Goal: Complete application form

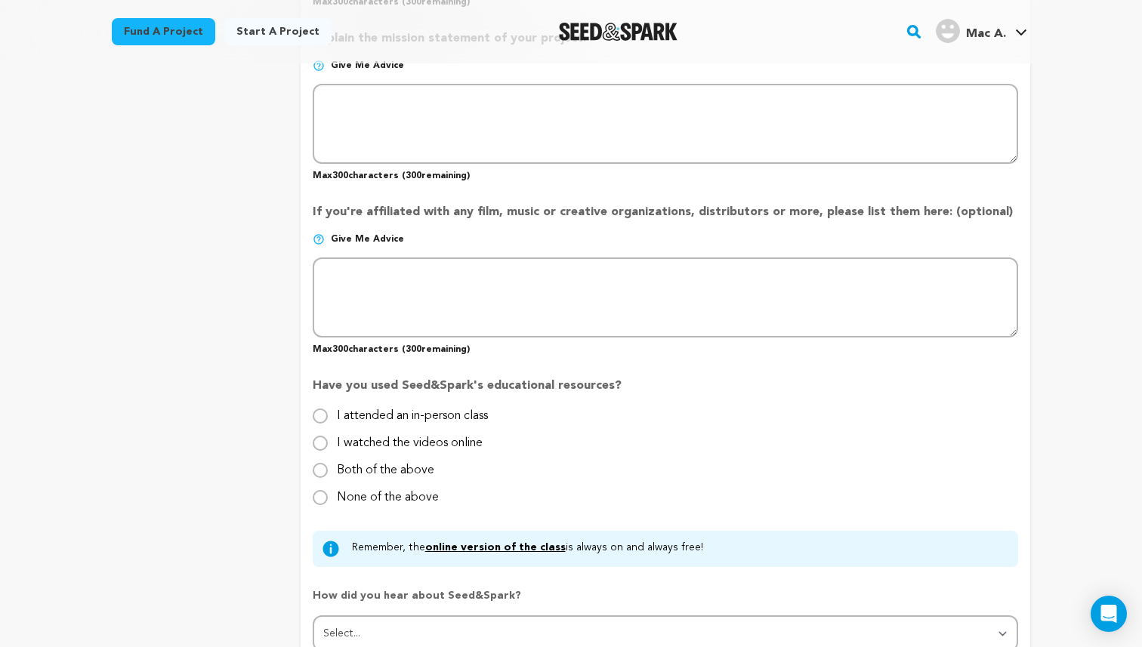
scroll to position [1217, 0]
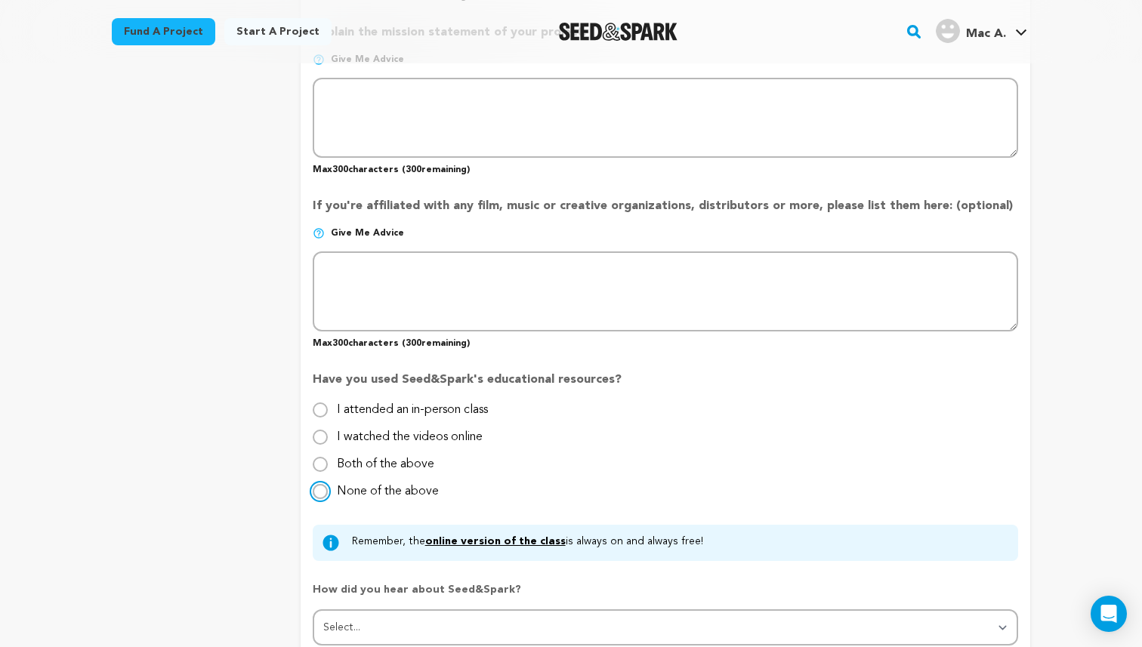
click at [320, 493] on input "None of the above" at bounding box center [320, 491] width 15 height 15
radio input "true"
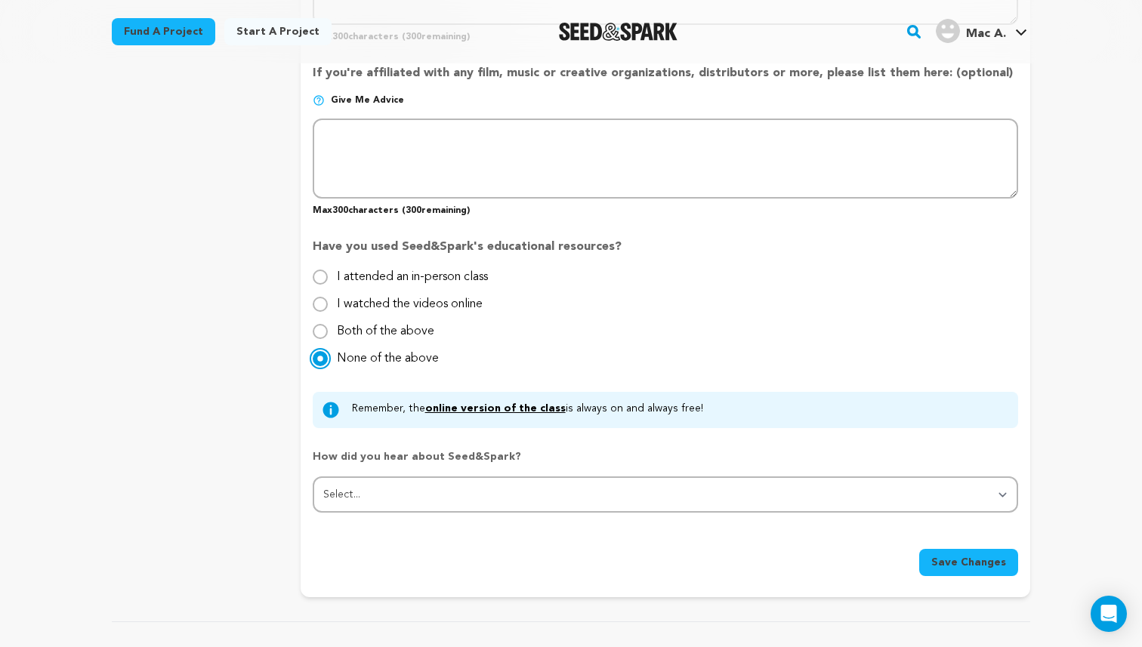
scroll to position [1357, 0]
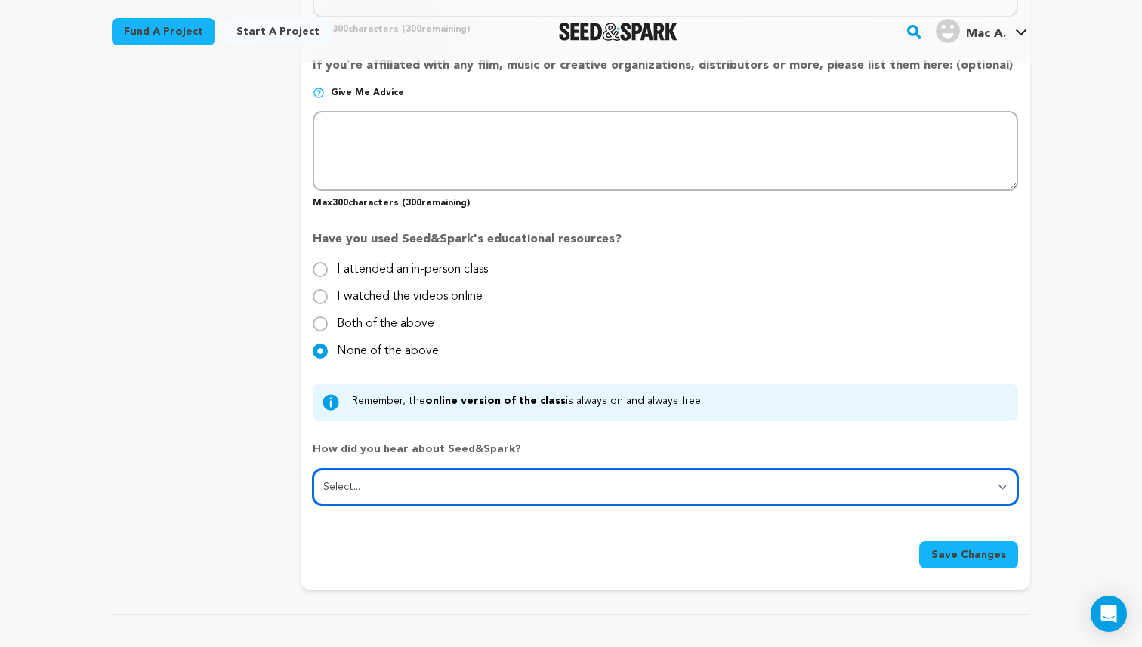
click at [397, 490] on select "Select... From a friend Social media Film festival or film organization Took an…" at bounding box center [666, 487] width 706 height 36
click at [313, 469] on select "Select... From a friend Social media Film festival or film organization Took an…" at bounding box center [666, 487] width 706 height 36
click at [409, 493] on select "Select... From a friend Social media Film festival or film organization Took an…" at bounding box center [666, 487] width 706 height 36
select select "0"
click at [313, 469] on select "Select... From a friend Social media Film festival or film organization Took an…" at bounding box center [666, 487] width 706 height 36
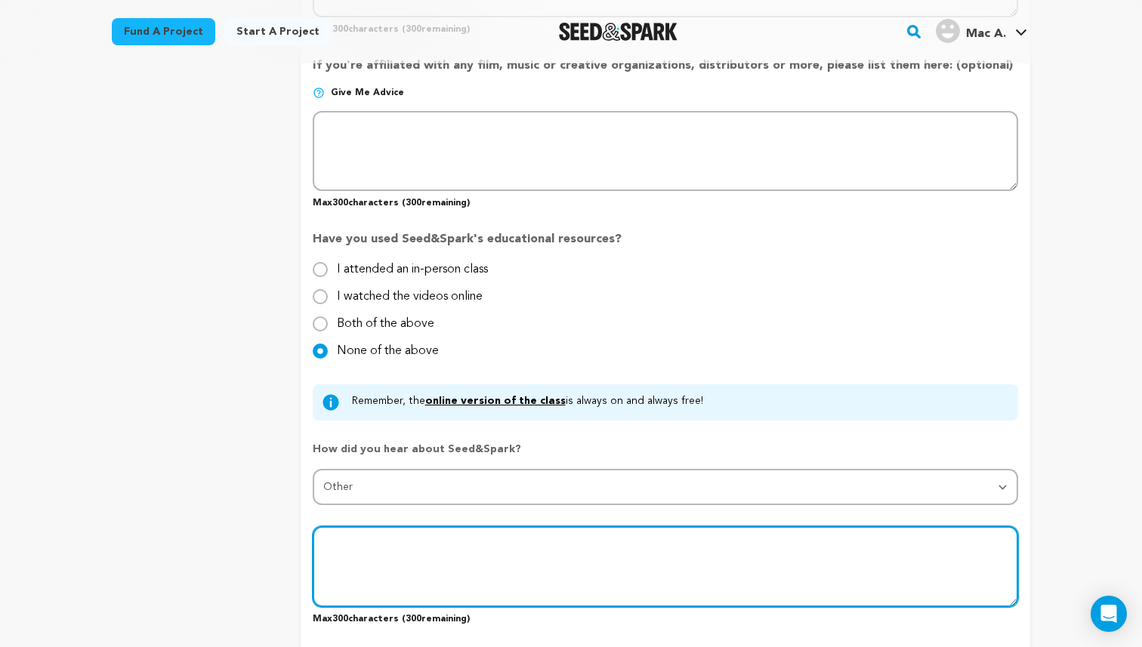
click at [355, 549] on textarea at bounding box center [666, 567] width 706 height 80
type textarea "[PERSON_NAME], my manager and CEO of Spinach Records"
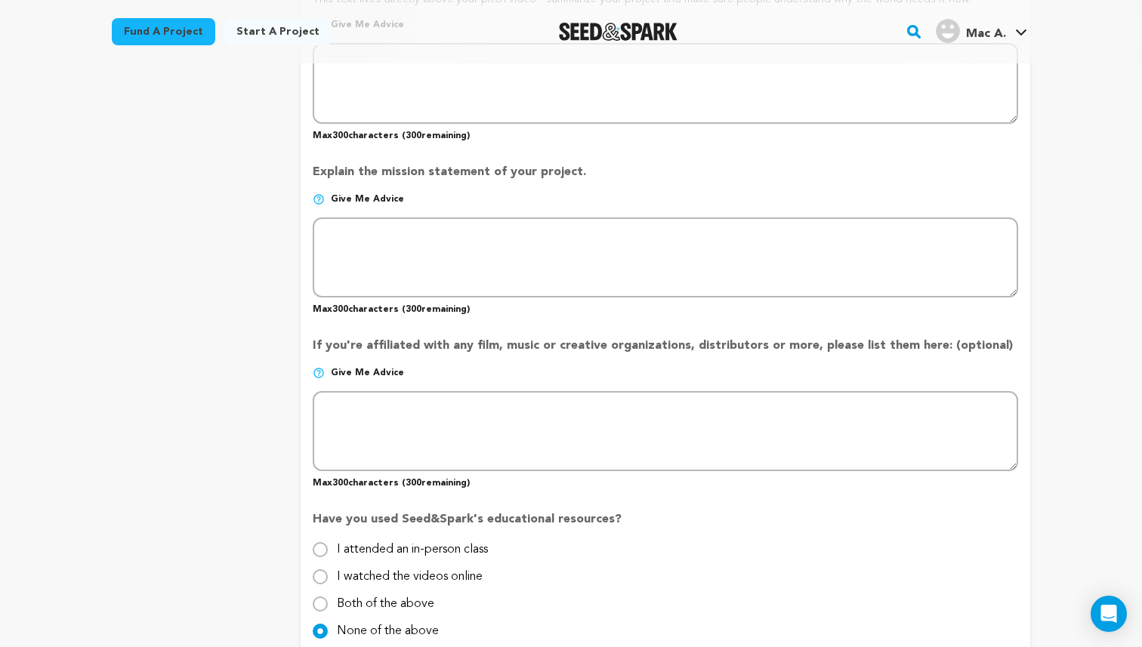
scroll to position [1074, 0]
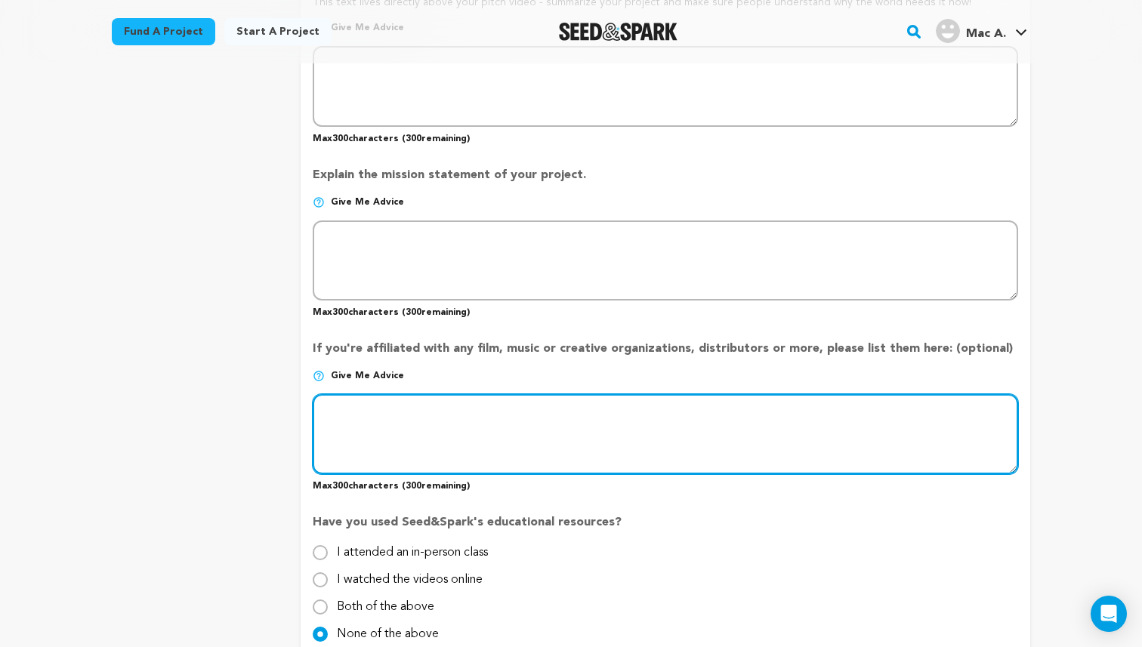
click at [331, 415] on textarea at bounding box center [666, 434] width 706 height 80
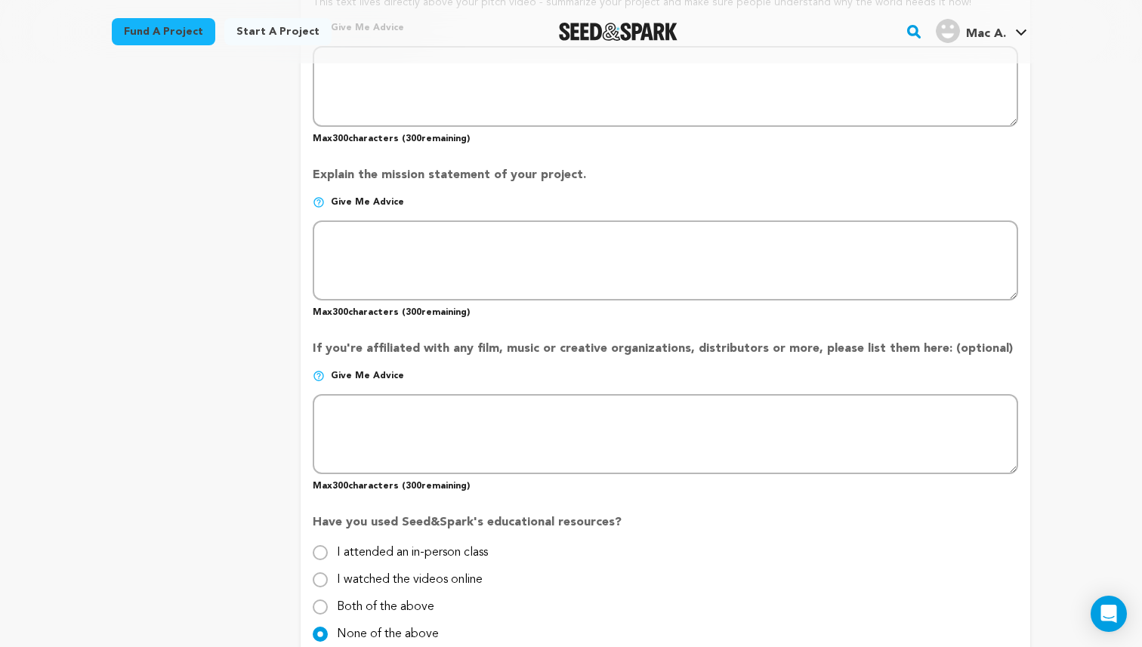
click at [320, 372] on img at bounding box center [319, 376] width 12 height 12
click at [319, 372] on img at bounding box center [319, 376] width 12 height 12
click at [347, 372] on span "Give me advice" at bounding box center [367, 376] width 73 height 12
click at [317, 374] on img at bounding box center [319, 376] width 12 height 12
click at [315, 375] on img at bounding box center [319, 376] width 12 height 12
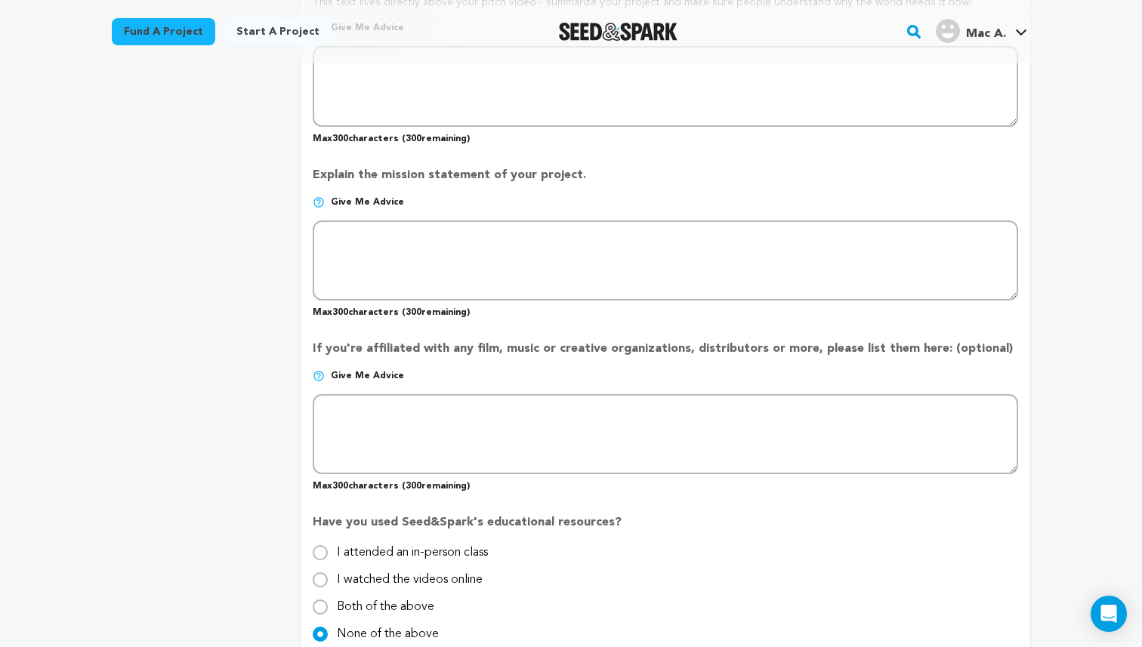
click at [267, 382] on div "project story team social media video & images campaign incentives wishlist" at bounding box center [194, 59] width 165 height 1868
click at [320, 374] on img at bounding box center [319, 376] width 12 height 12
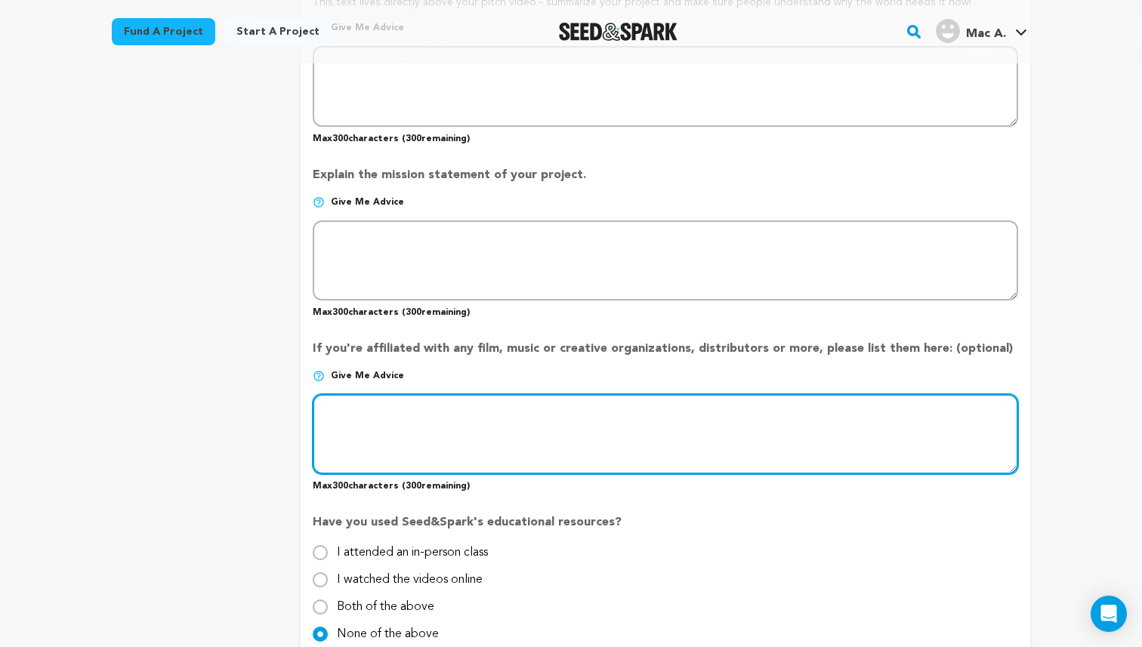
click at [334, 421] on textarea at bounding box center [666, 434] width 706 height 80
type textarea "Spinach Gang (My management)"
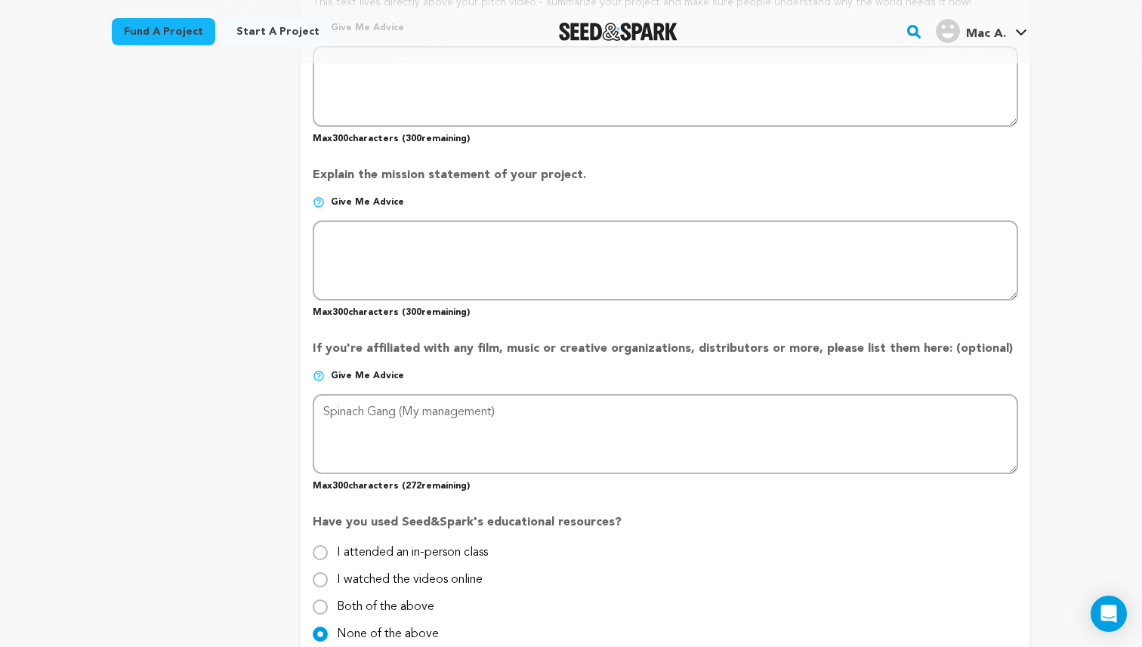
click at [323, 372] on img at bounding box center [319, 376] width 12 height 12
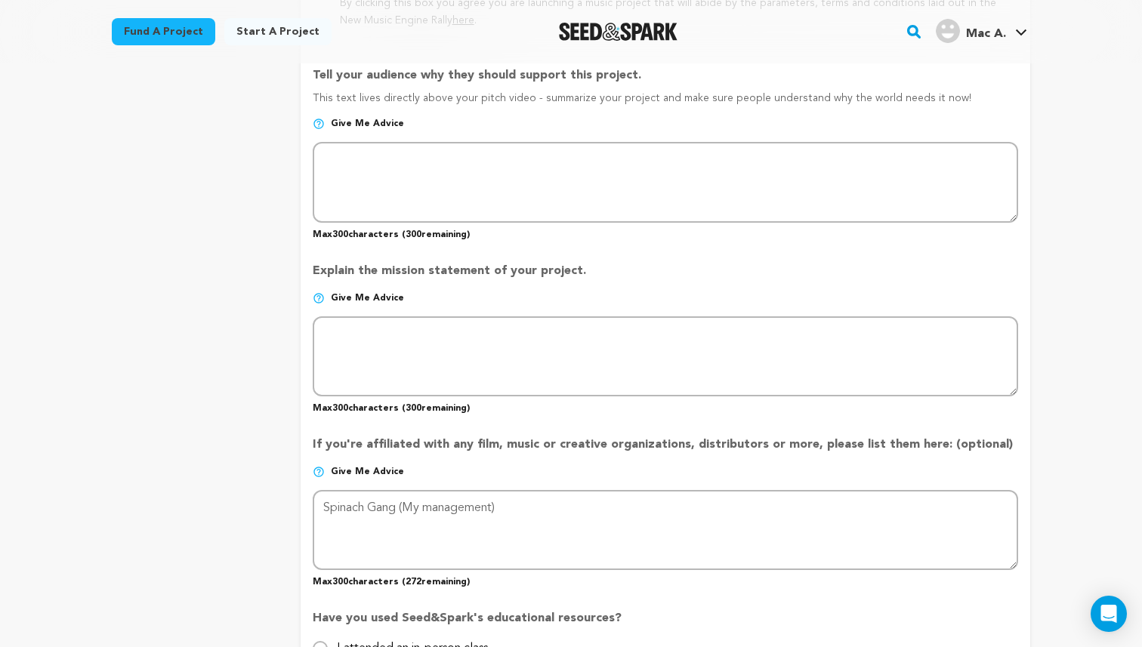
scroll to position [977, 0]
click at [320, 294] on img at bounding box center [319, 300] width 12 height 12
click at [319, 468] on img at bounding box center [319, 474] width 12 height 12
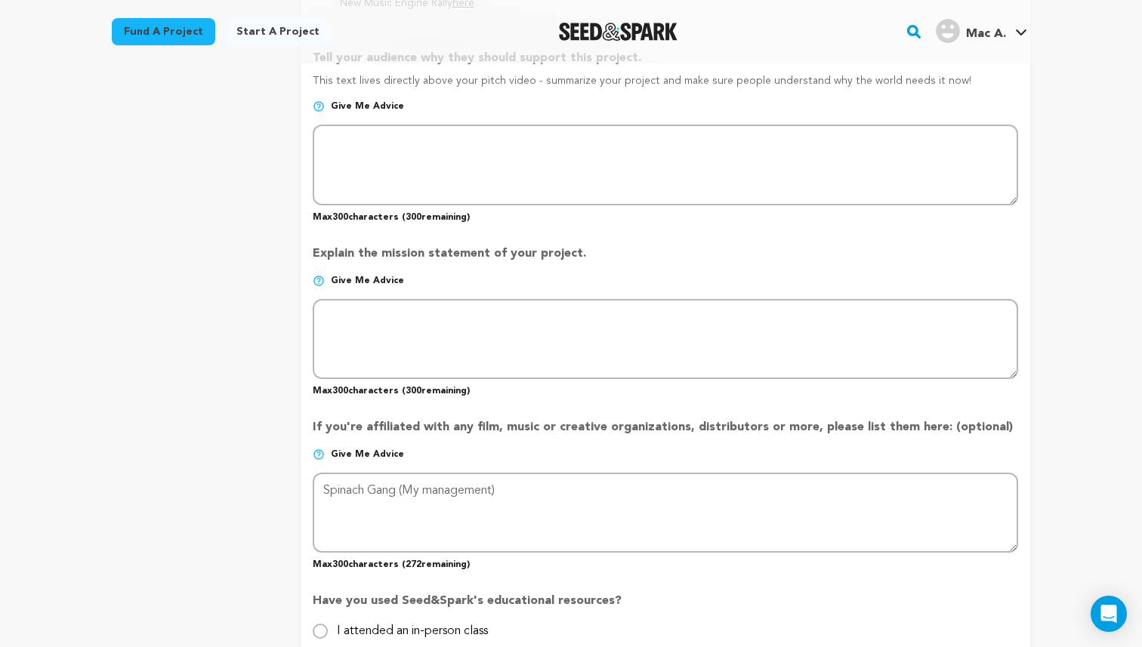
scroll to position [1021, 0]
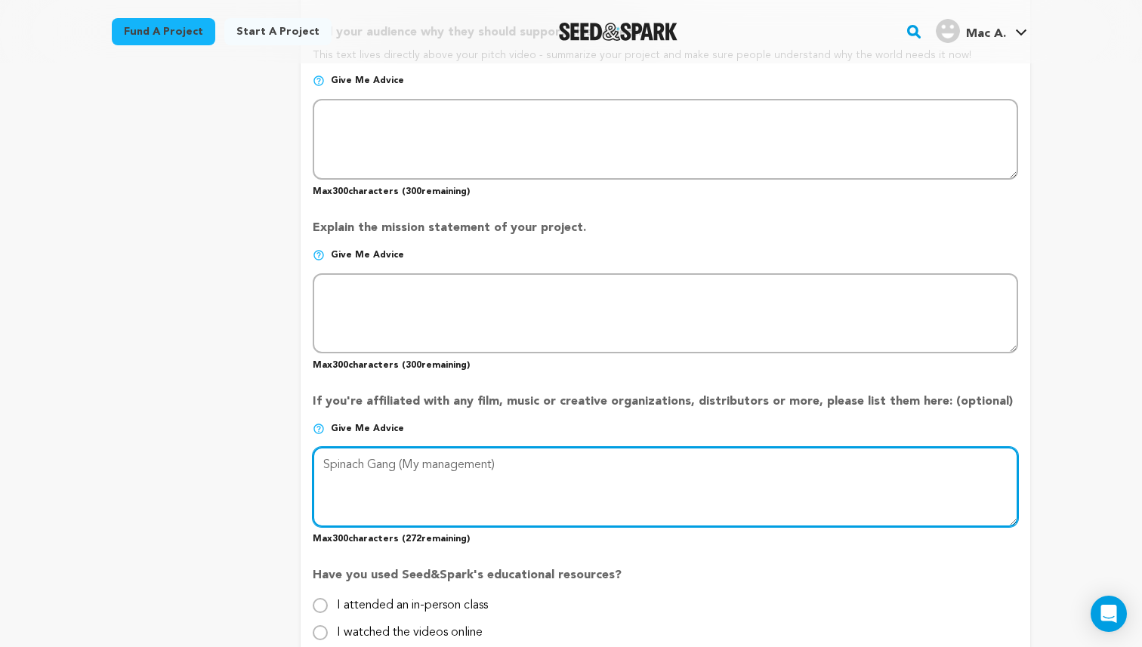
click at [511, 459] on textarea at bounding box center [666, 487] width 706 height 80
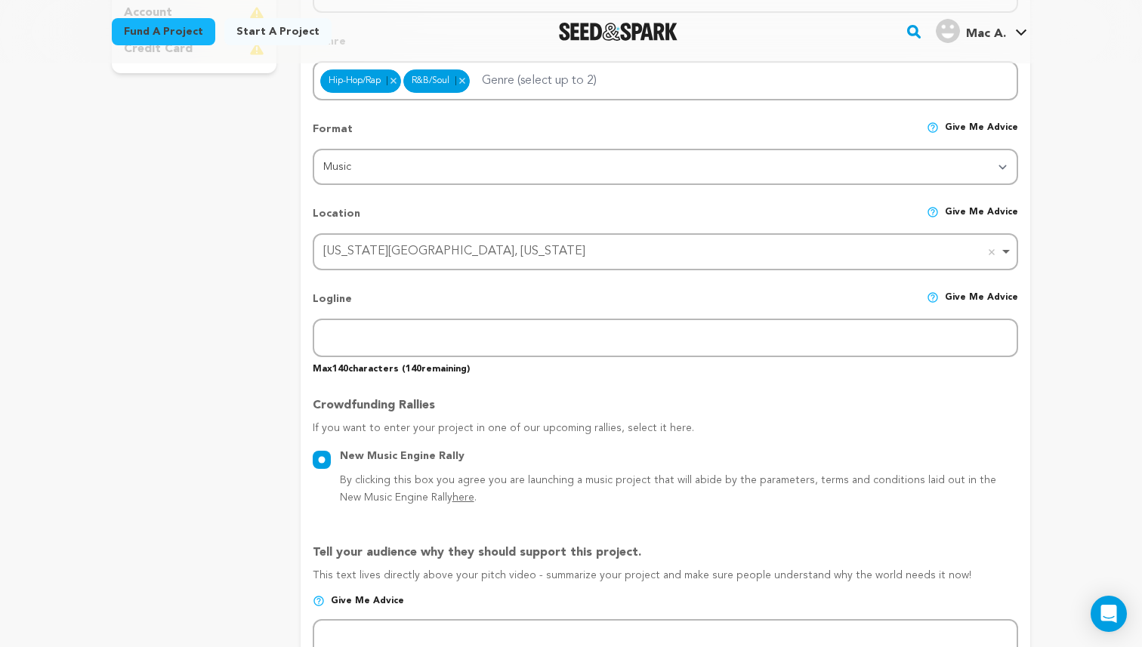
scroll to position [491, 0]
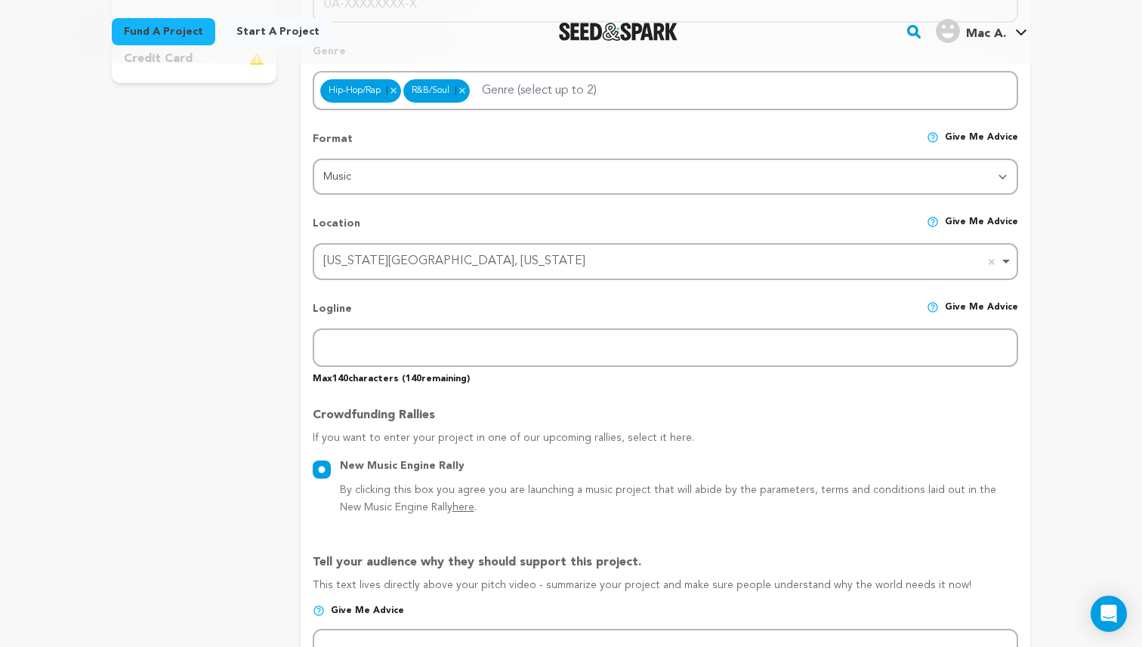
click at [951, 302] on span "Give me advice" at bounding box center [981, 314] width 73 height 27
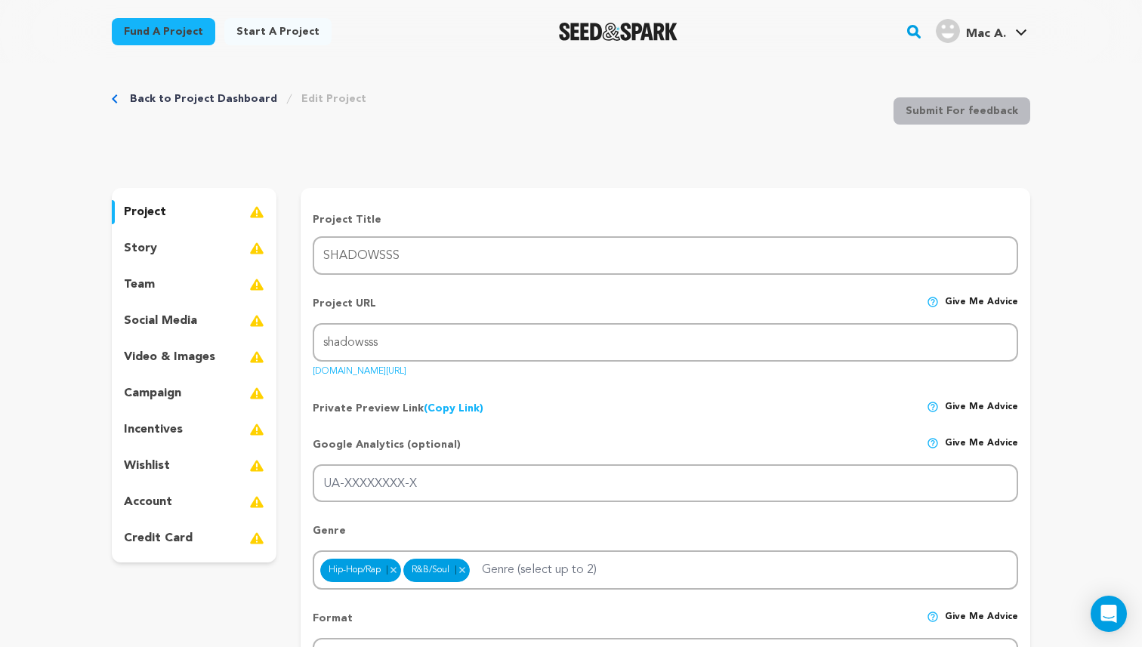
scroll to position [0, 0]
